Goal: Information Seeking & Learning: Learn about a topic

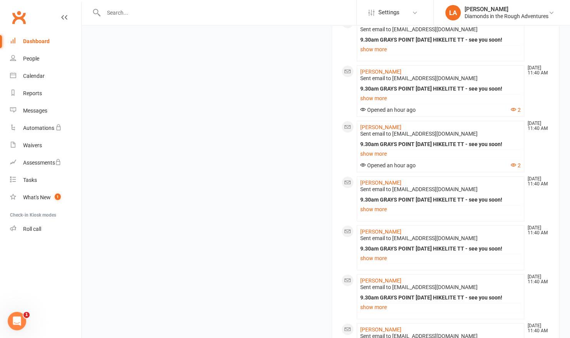
scroll to position [395, 0]
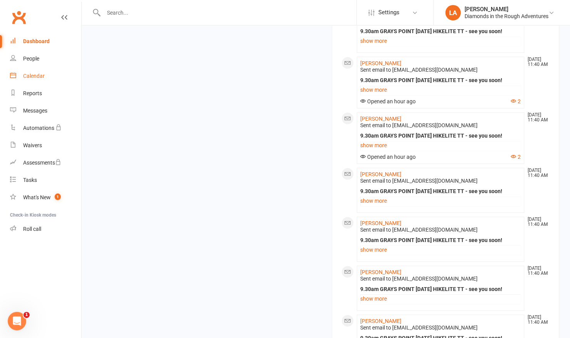
click at [23, 77] on div "Calendar" at bounding box center [34, 76] width 22 height 6
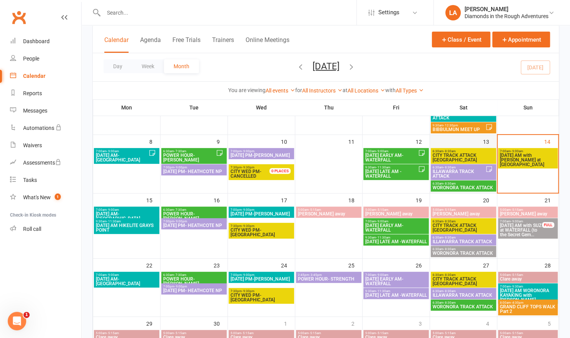
scroll to position [104, 0]
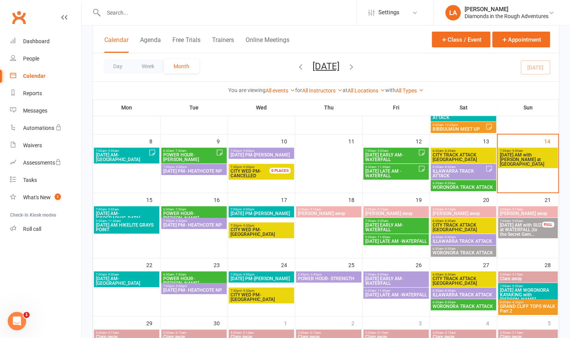
click at [209, 227] on span "[DATE] PM- HEATHCOTE NP" at bounding box center [194, 225] width 62 height 5
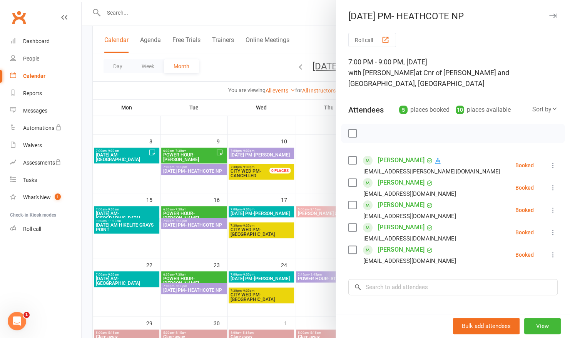
click at [235, 7] on div at bounding box center [326, 169] width 489 height 338
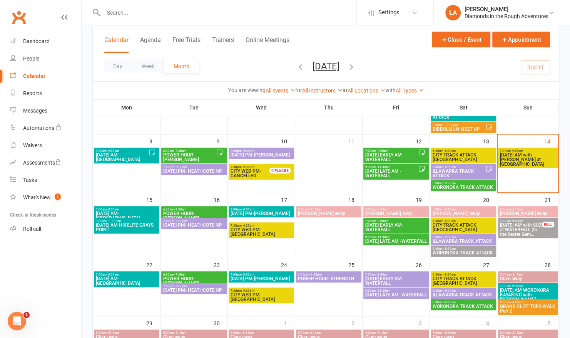
click at [445, 173] on span "ILLAWARRA TRACK ATTACK" at bounding box center [458, 173] width 53 height 9
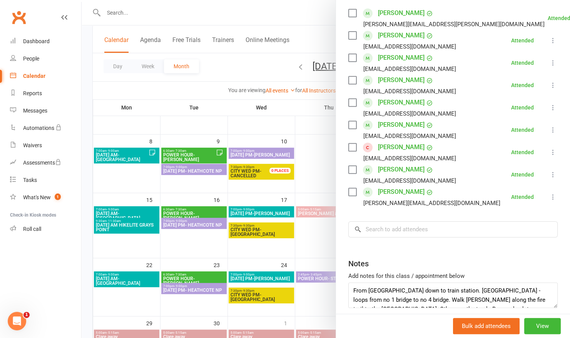
scroll to position [168, 0]
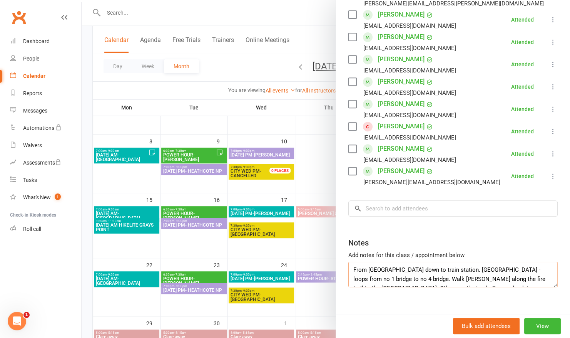
drag, startPoint x: 430, startPoint y: 266, endPoint x: 522, endPoint y: 263, distance: 91.7
click at [522, 263] on textarea "From [GEOGRAPHIC_DATA] down to train station. [GEOGRAPHIC_DATA] - loops from no…" at bounding box center [452, 273] width 209 height 25
drag, startPoint x: 432, startPoint y: 265, endPoint x: 465, endPoint y: 265, distance: 32.7
click at [465, 265] on textarea "From [GEOGRAPHIC_DATA] down to train station. [GEOGRAPHIC_DATA] - loops from no…" at bounding box center [452, 273] width 209 height 25
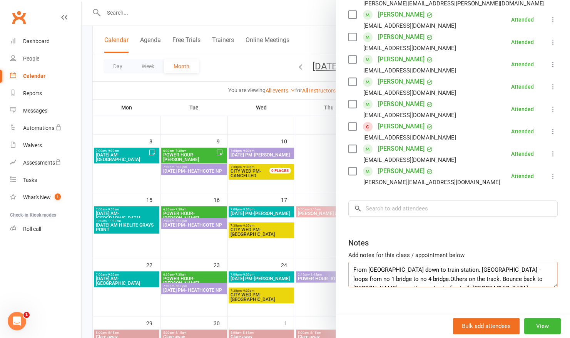
drag, startPoint x: 482, startPoint y: 251, endPoint x: 521, endPoint y: 265, distance: 41.2
click at [521, 265] on textarea "From [GEOGRAPHIC_DATA] down to train station. [GEOGRAPHIC_DATA] - loops from no…" at bounding box center [452, 273] width 209 height 25
drag, startPoint x: 483, startPoint y: 266, endPoint x: 528, endPoint y: 268, distance: 44.7
click at [528, 268] on textarea "From [GEOGRAPHIC_DATA] down to train station. [GEOGRAPHIC_DATA] - loops from no…" at bounding box center [452, 273] width 209 height 25
drag, startPoint x: 482, startPoint y: 267, endPoint x: 528, endPoint y: 270, distance: 46.3
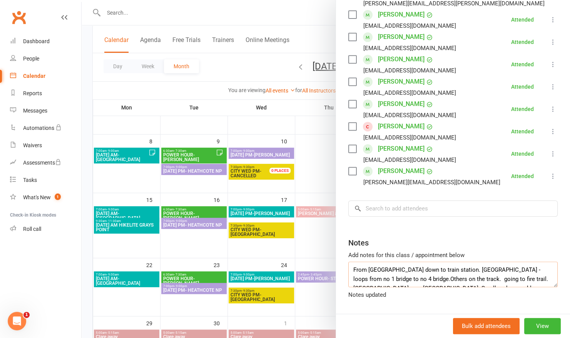
click at [528, 270] on textarea "From [GEOGRAPHIC_DATA] down to train station. [GEOGRAPHIC_DATA] - loops from no…" at bounding box center [452, 273] width 209 height 25
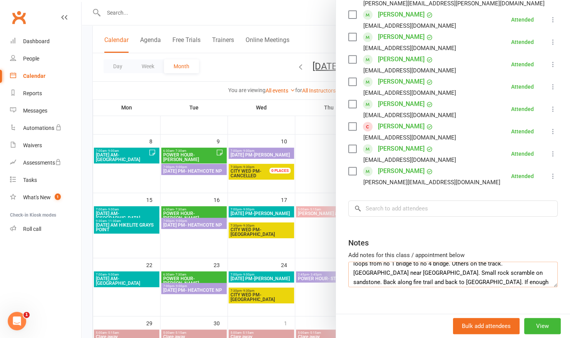
scroll to position [28, 0]
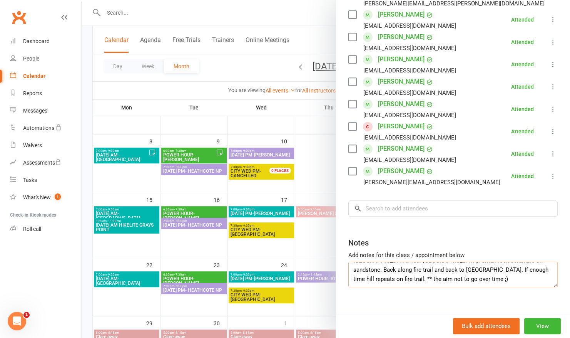
click at [393, 268] on textarea "From [GEOGRAPHIC_DATA] down to train station. [GEOGRAPHIC_DATA] - loops from no…" at bounding box center [452, 273] width 209 height 25
type textarea "From [GEOGRAPHIC_DATA] down to train station. [GEOGRAPHIC_DATA] - loops from no…"
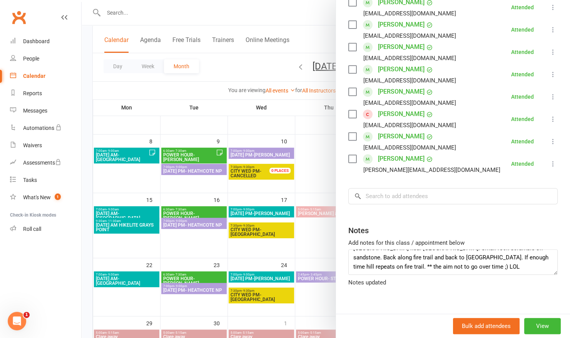
scroll to position [168, 0]
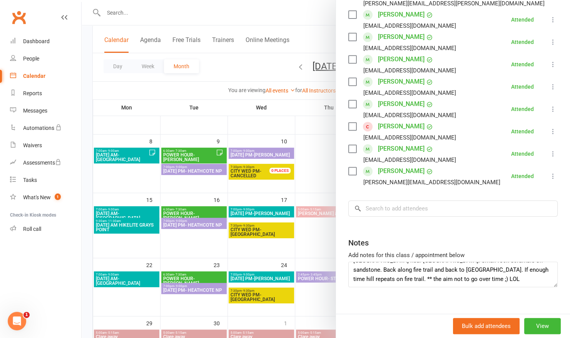
click at [295, 12] on div at bounding box center [326, 169] width 489 height 338
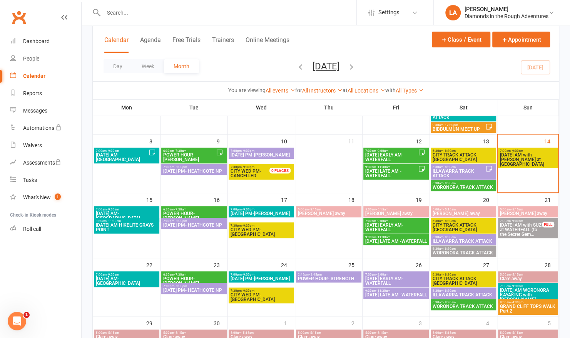
scroll to position [174, 0]
click at [447, 235] on span "- 8:30am" at bounding box center [450, 236] width 12 height 3
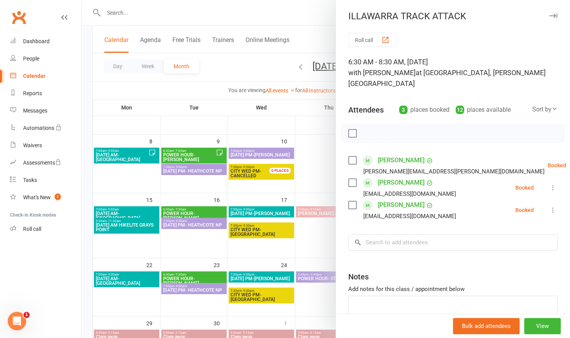
click at [279, 18] on div at bounding box center [326, 169] width 489 height 338
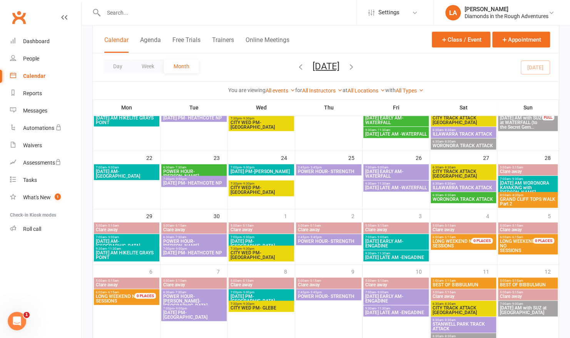
scroll to position [216, 0]
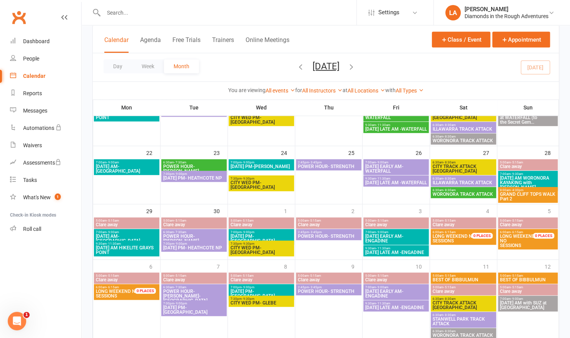
click at [520, 192] on span "GRAND CLIFF TOPS WALK Part 2" at bounding box center [528, 196] width 57 height 9
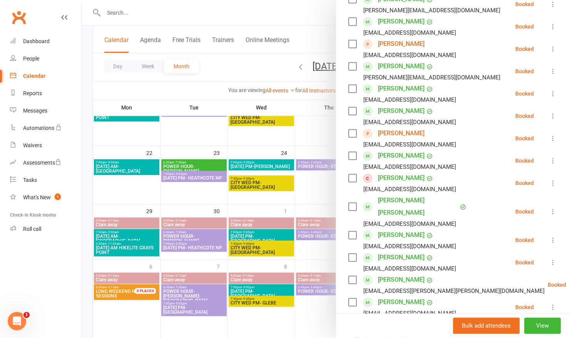
scroll to position [0, 0]
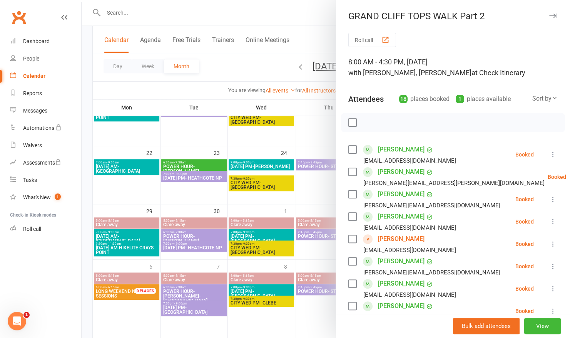
click at [250, 15] on div at bounding box center [326, 169] width 489 height 338
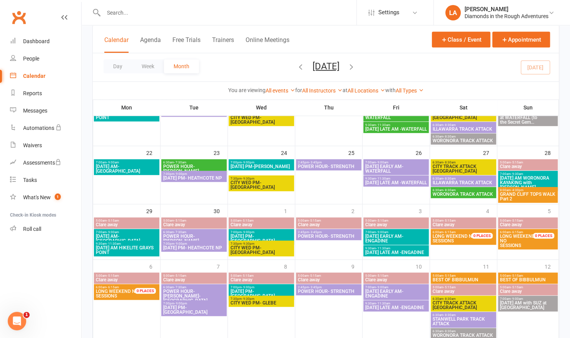
click at [356, 65] on icon "button" at bounding box center [351, 66] width 8 height 8
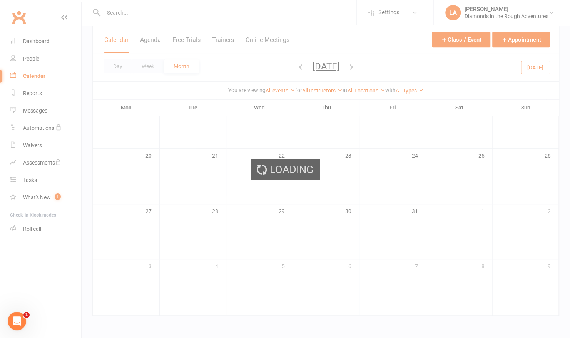
scroll to position [179, 0]
click at [371, 65] on div "Loading" at bounding box center [285, 169] width 570 height 338
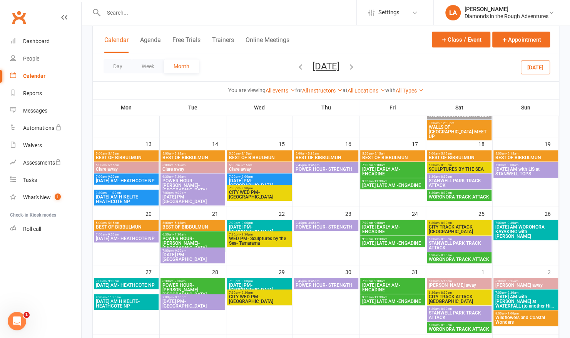
click at [356, 65] on icon "button" at bounding box center [351, 66] width 8 height 8
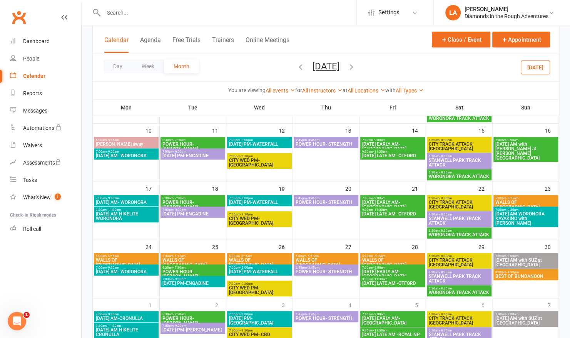
click at [516, 200] on span "WALLS OF [GEOGRAPHIC_DATA]" at bounding box center [526, 204] width 62 height 9
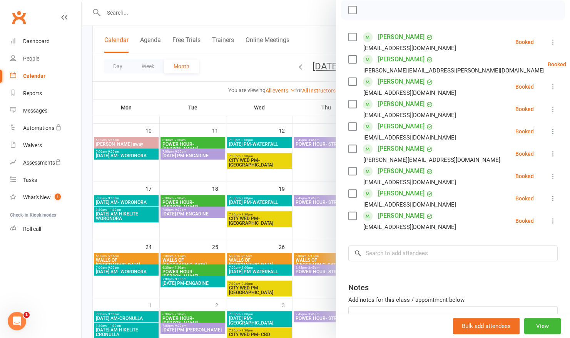
scroll to position [113, 0]
click at [278, 7] on div at bounding box center [326, 169] width 489 height 338
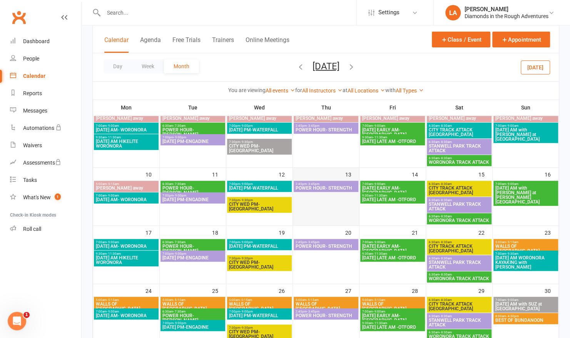
scroll to position [137, 0]
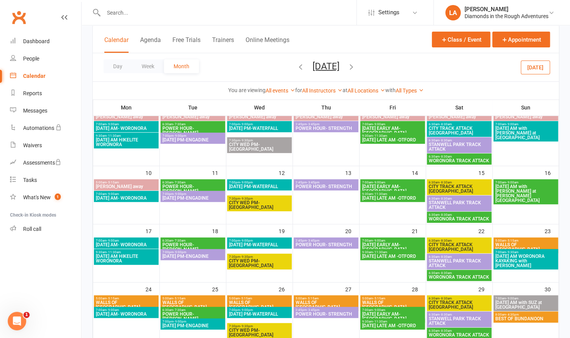
click at [529, 67] on button "[DATE]" at bounding box center [535, 67] width 29 height 14
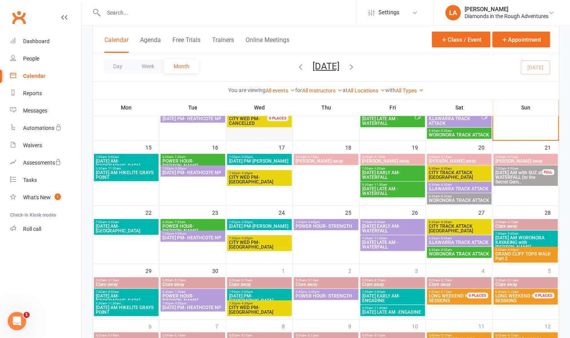
scroll to position [156, 0]
click at [201, 171] on span "[DATE] PM- HEATHCOTE NP" at bounding box center [193, 172] width 62 height 5
